Goal: Information Seeking & Learning: Understand process/instructions

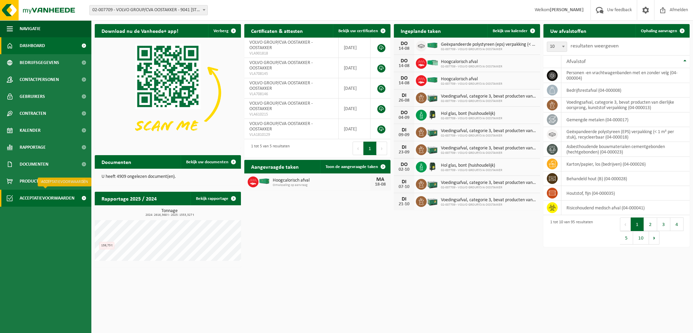
click at [48, 197] on span "Acceptatievoorwaarden" at bounding box center [47, 198] width 55 height 17
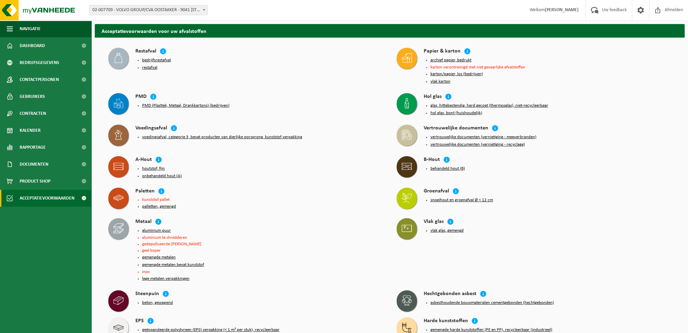
click at [157, 134] on button "voedingsafval, categorie 3, bevat producten van dierlijke oorsprong, kunststof …" at bounding box center [222, 136] width 160 height 5
click at [158, 135] on button "voedingsafval, categorie 3, bevat producten van dierlijke oorsprong, kunststof …" at bounding box center [222, 136] width 160 height 5
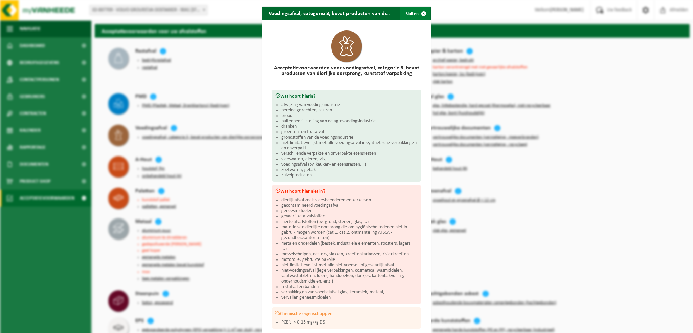
click at [422, 12] on span "button" at bounding box center [424, 14] width 14 height 14
